Goal: Information Seeking & Learning: Learn about a topic

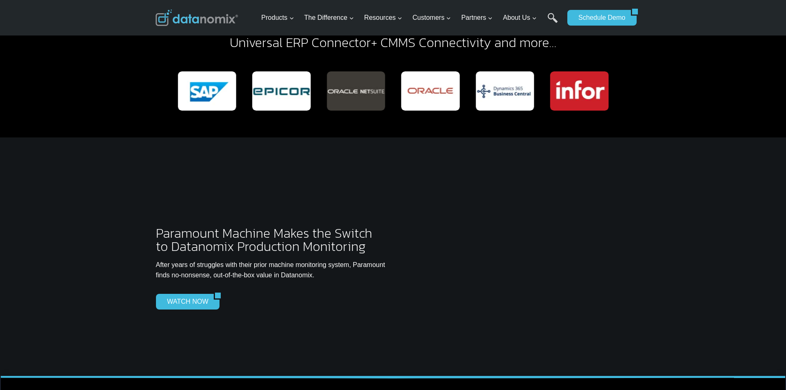
scroll to position [1980, 0]
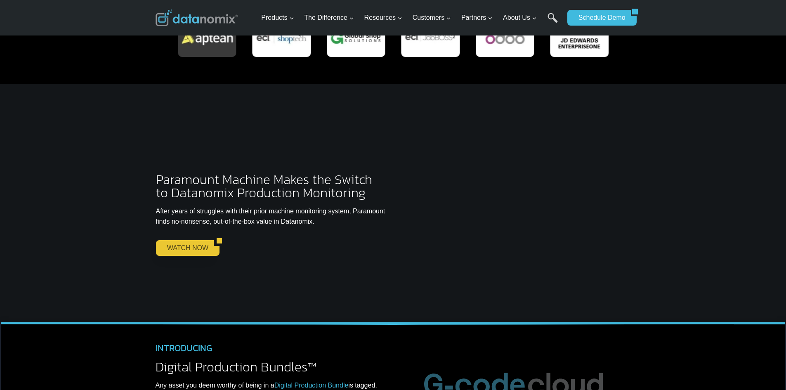
click at [166, 240] on link "WATCH NOW" at bounding box center [185, 248] width 58 height 16
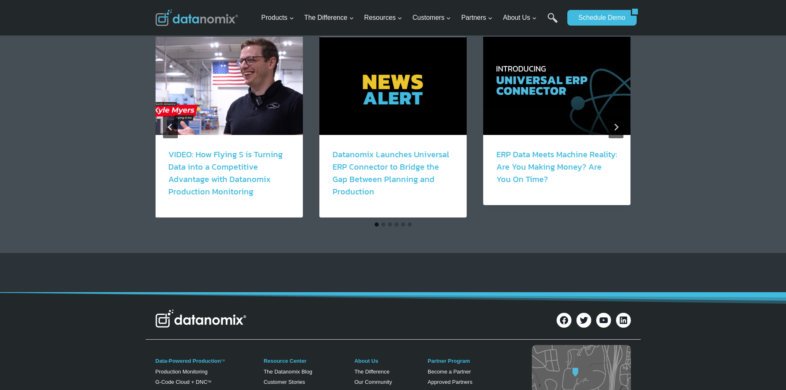
scroll to position [949, 0]
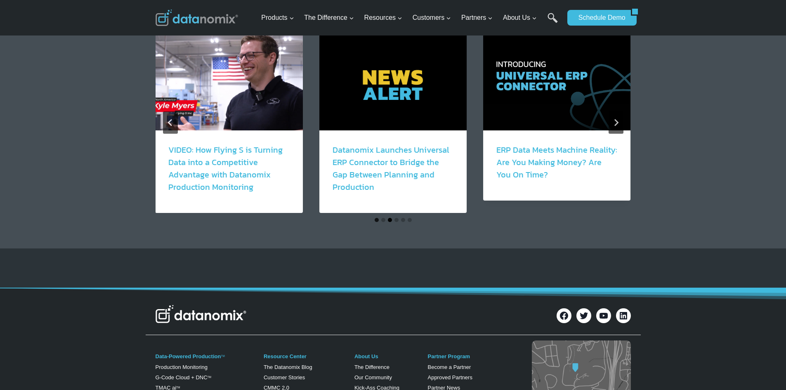
click at [390, 220] on button "Go to slide 3" at bounding box center [390, 220] width 4 height 4
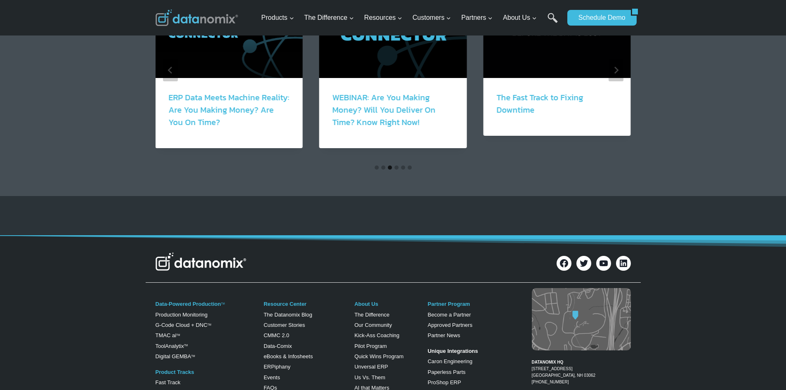
scroll to position [1031, 0]
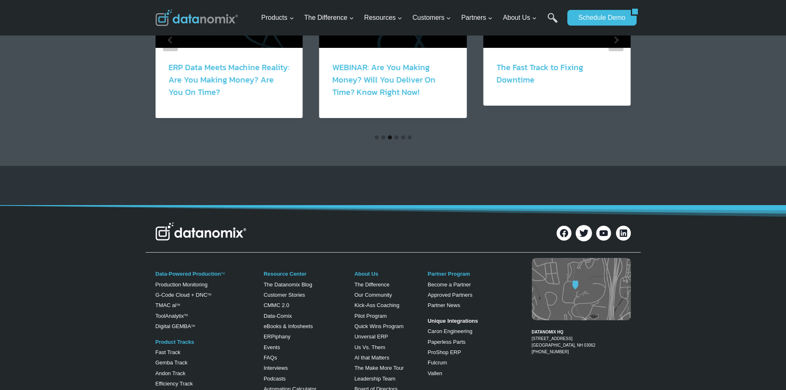
click at [587, 235] on icon at bounding box center [583, 233] width 11 height 11
